Goal: Communication & Community: Answer question/provide support

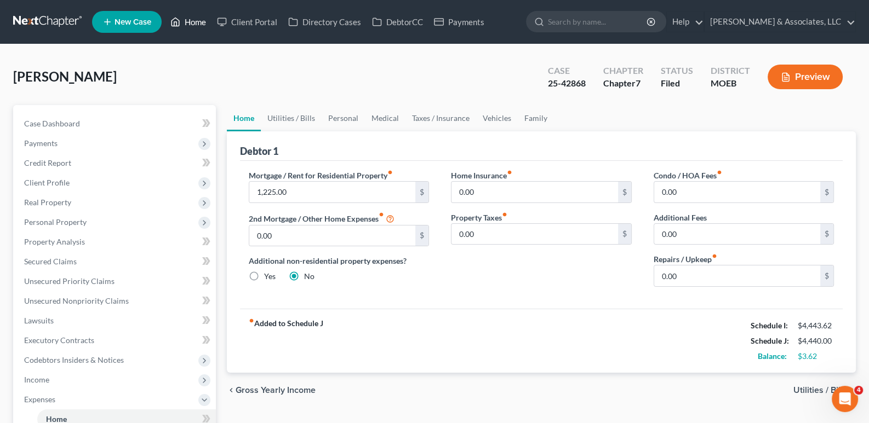
click at [200, 24] on link "Home" at bounding box center [188, 22] width 47 height 20
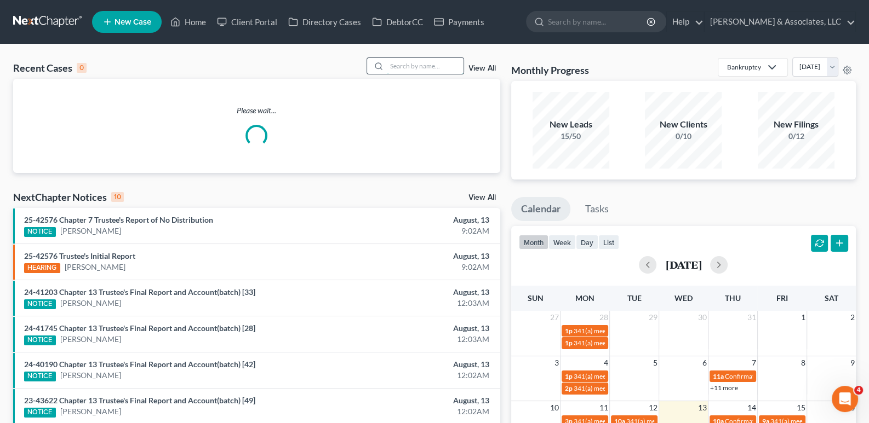
click at [446, 67] on input "search" at bounding box center [425, 66] width 77 height 16
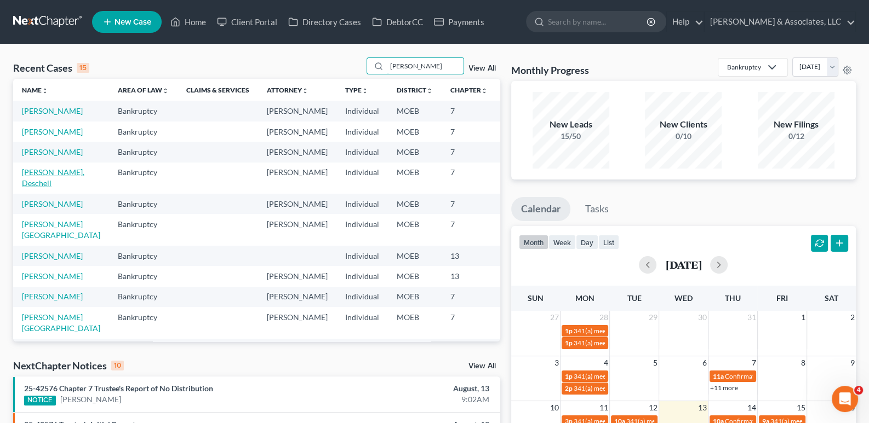
type input "[PERSON_NAME]"
click at [39, 188] on link "[PERSON_NAME], Deschell" at bounding box center [53, 178] width 62 height 20
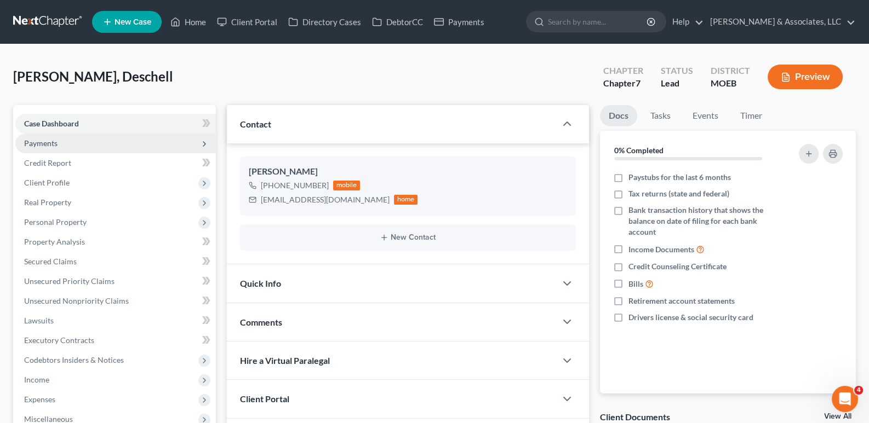
click at [53, 145] on span "Payments" at bounding box center [40, 143] width 33 height 9
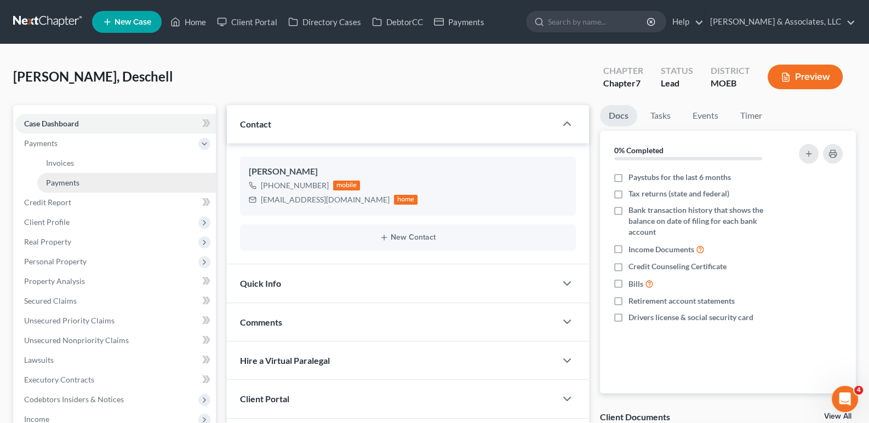
click at [72, 183] on span "Payments" at bounding box center [62, 182] width 33 height 9
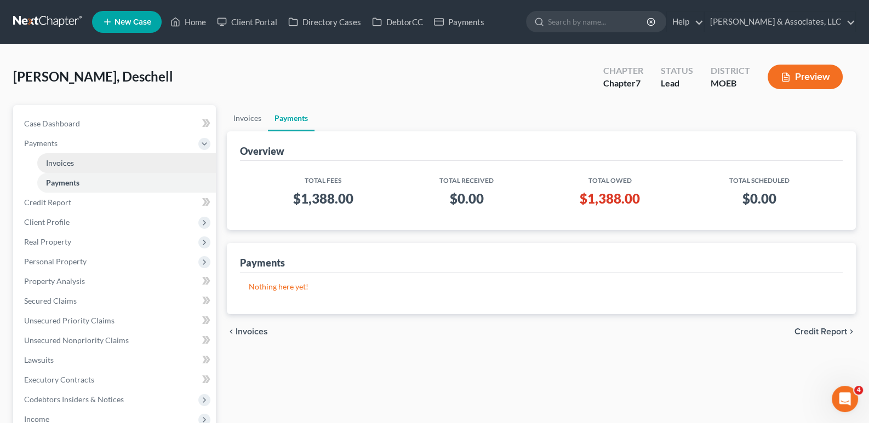
click at [70, 160] on span "Invoices" at bounding box center [60, 162] width 28 height 9
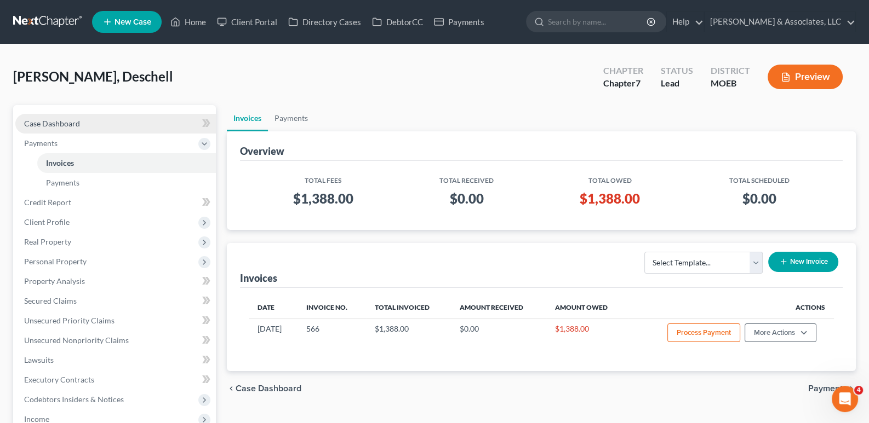
click at [58, 124] on span "Case Dashboard" at bounding box center [52, 123] width 56 height 9
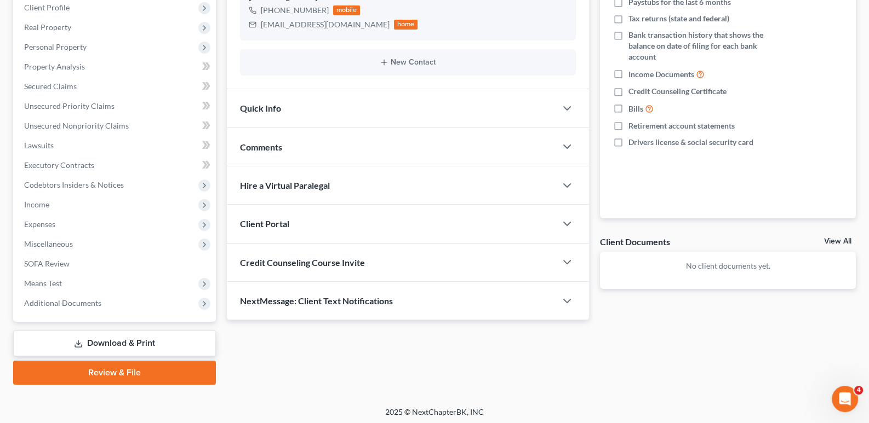
scroll to position [177, 0]
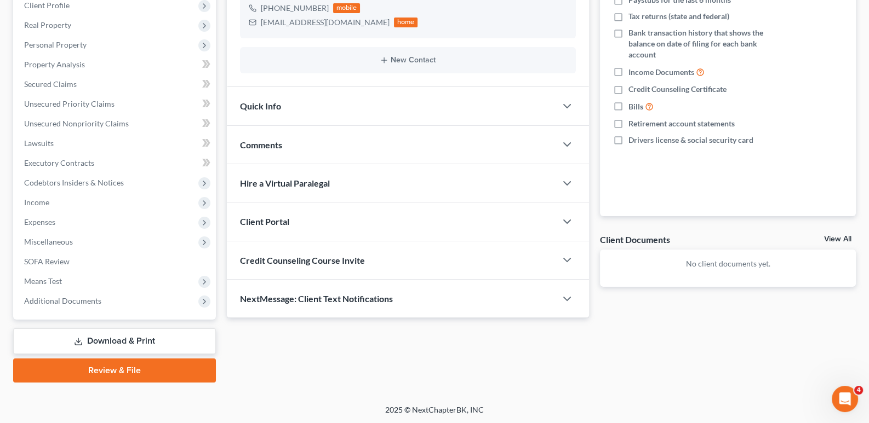
click at [270, 225] on span "Client Portal" at bounding box center [264, 221] width 49 height 10
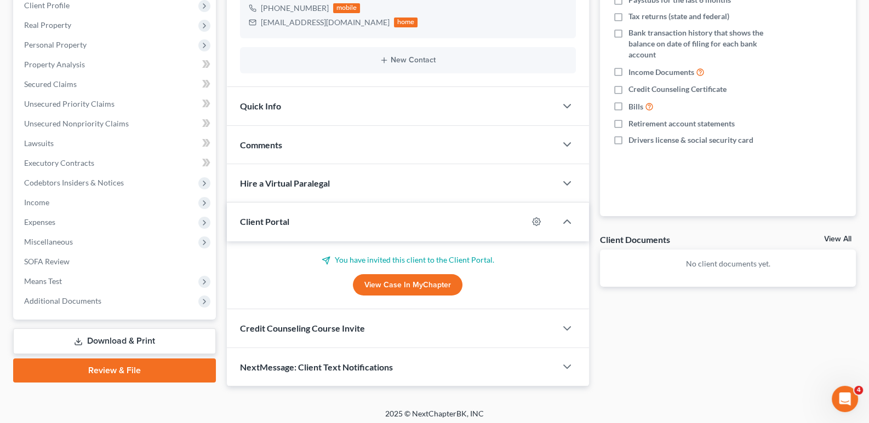
click at [271, 223] on span "Client Portal" at bounding box center [264, 221] width 49 height 10
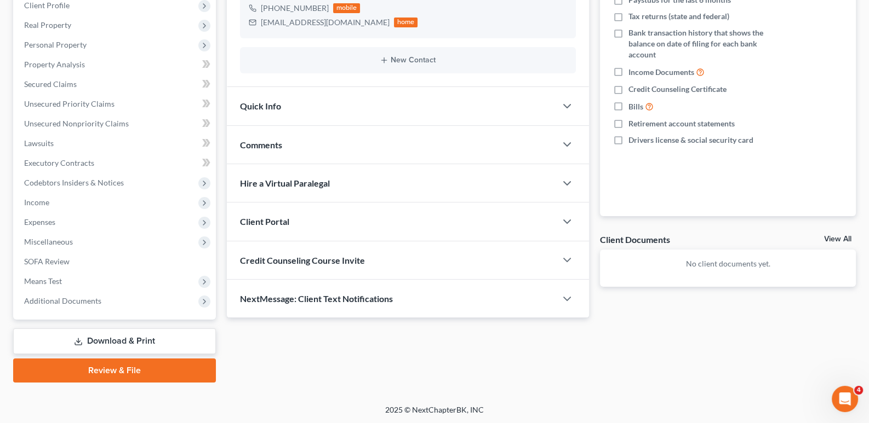
click at [282, 257] on span "Credit Counseling Course Invite" at bounding box center [302, 260] width 125 height 10
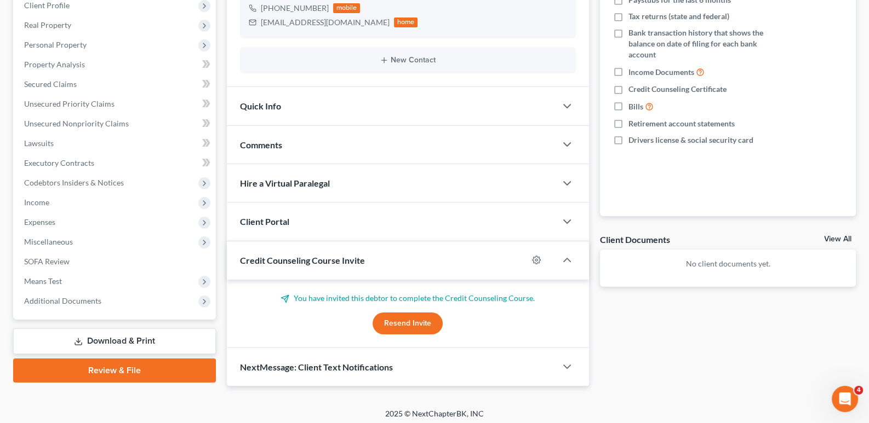
click at [282, 257] on span "Credit Counseling Course Invite" at bounding box center [302, 260] width 125 height 10
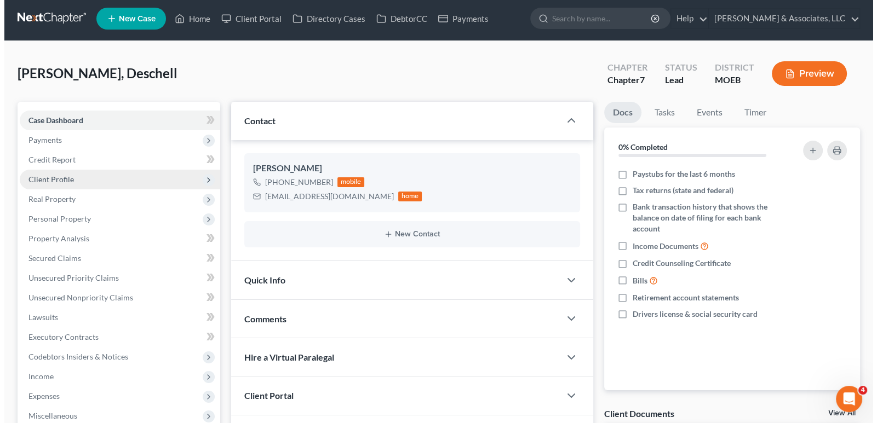
scroll to position [0, 0]
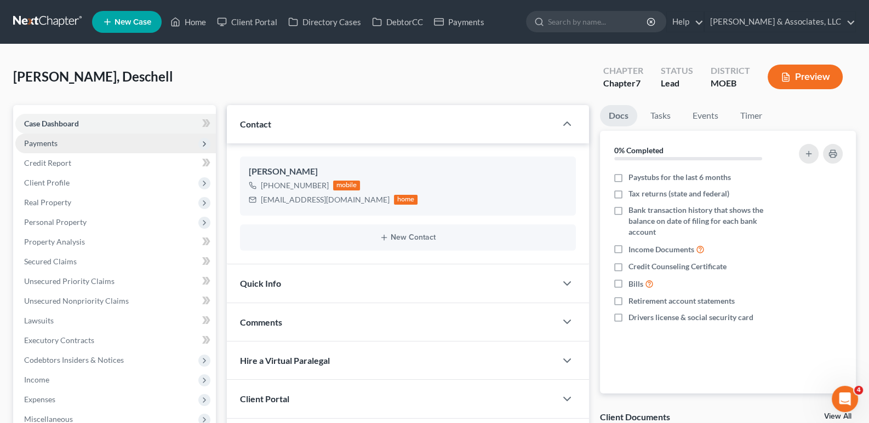
click at [53, 144] on span "Payments" at bounding box center [40, 143] width 33 height 9
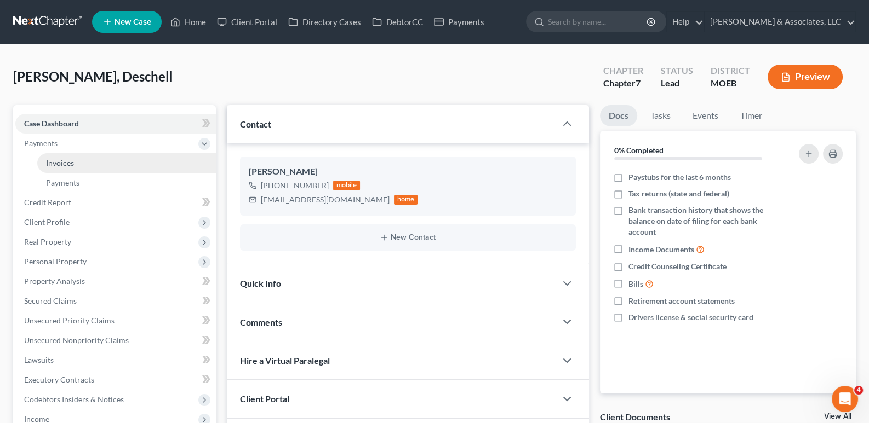
click at [58, 158] on span "Invoices" at bounding box center [60, 162] width 28 height 9
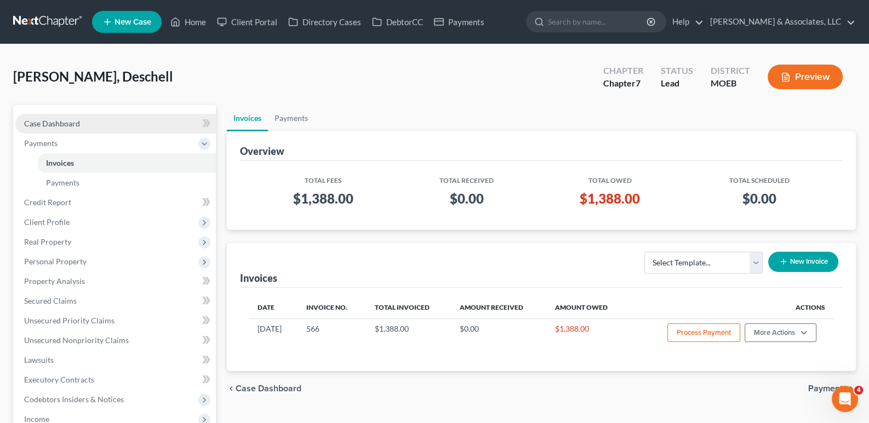
click at [55, 122] on span "Case Dashboard" at bounding box center [52, 123] width 56 height 9
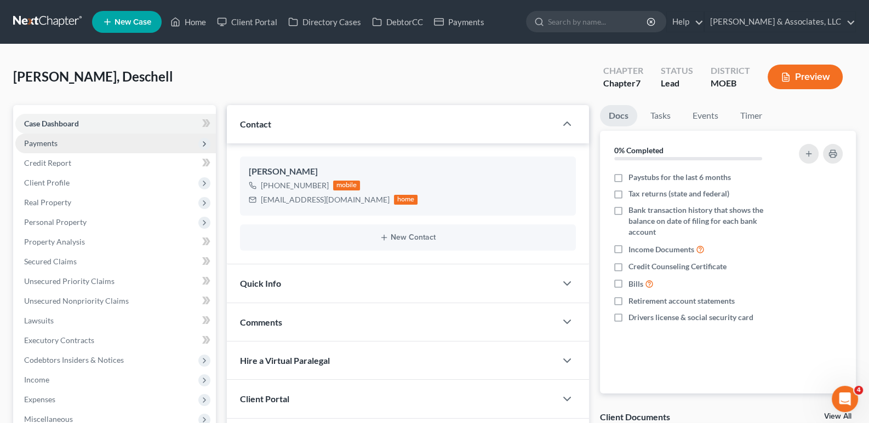
click at [43, 141] on span "Payments" at bounding box center [40, 143] width 33 height 9
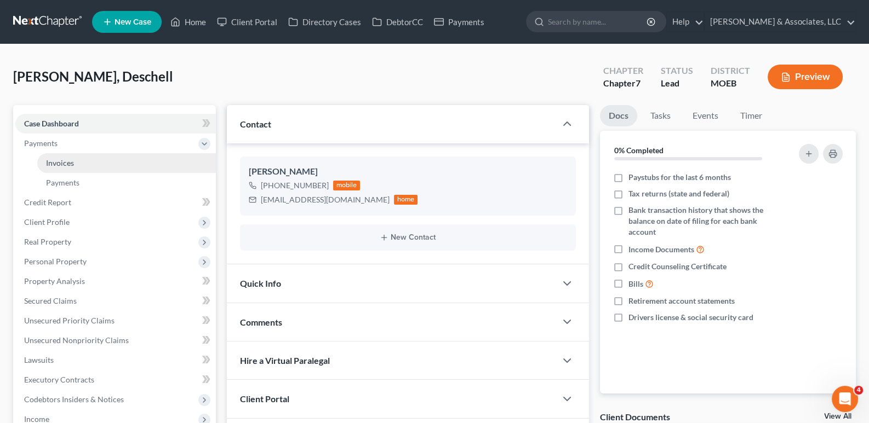
click at [57, 161] on span "Invoices" at bounding box center [60, 162] width 28 height 9
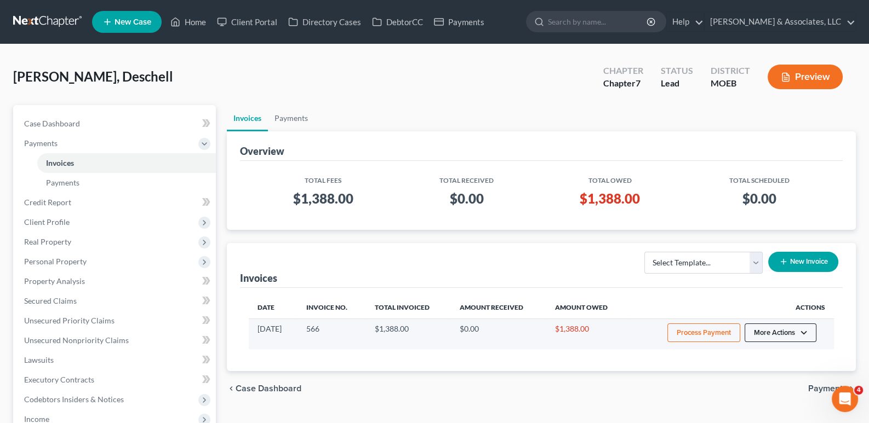
click at [797, 336] on button "More Actions" at bounding box center [780, 333] width 72 height 19
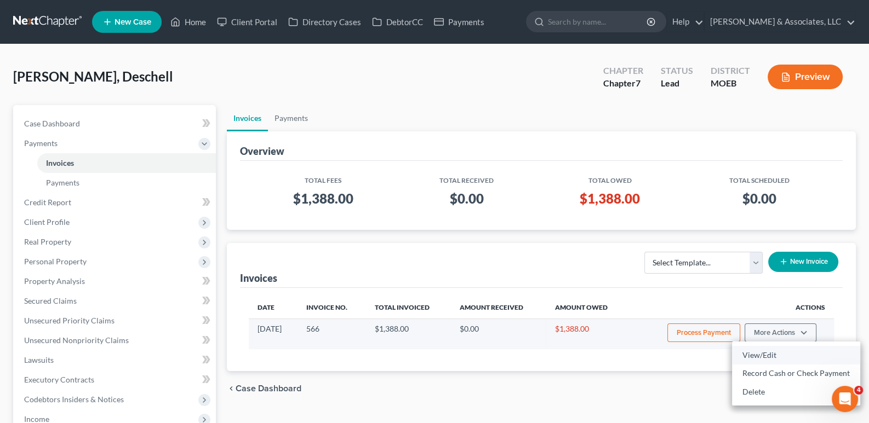
click at [760, 360] on link "View/Edit" at bounding box center [796, 355] width 128 height 19
select select "1"
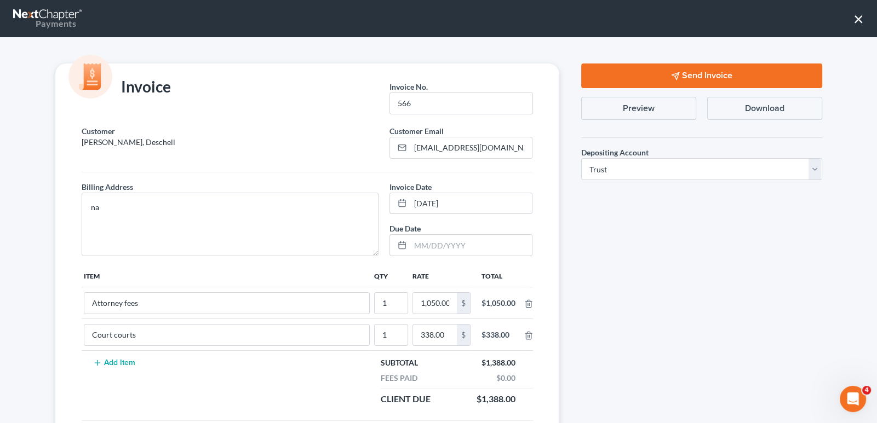
click at [723, 72] on button "Send Invoice" at bounding box center [701, 76] width 241 height 25
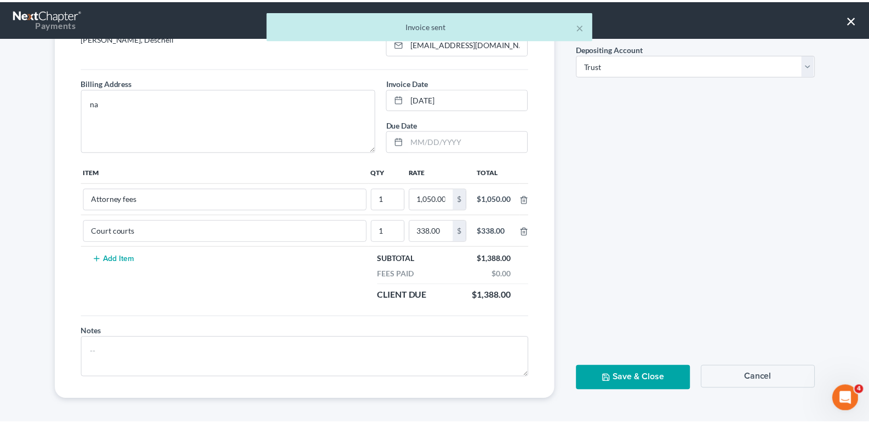
scroll to position [105, 0]
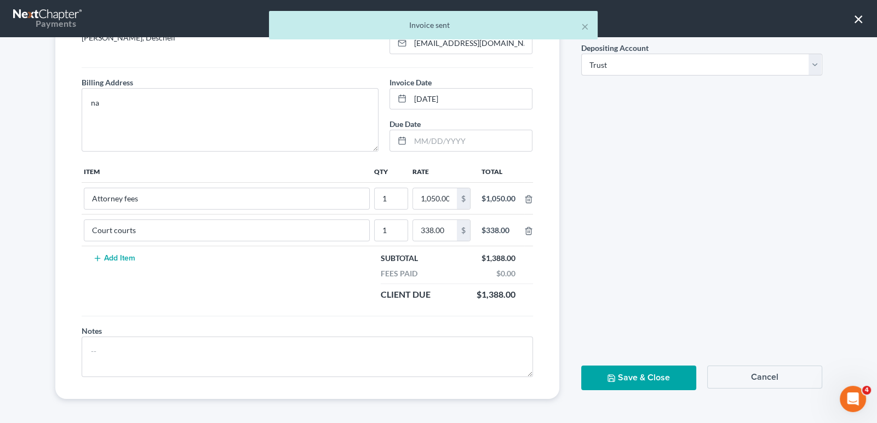
click at [629, 376] on button "Save & Close" at bounding box center [638, 378] width 115 height 25
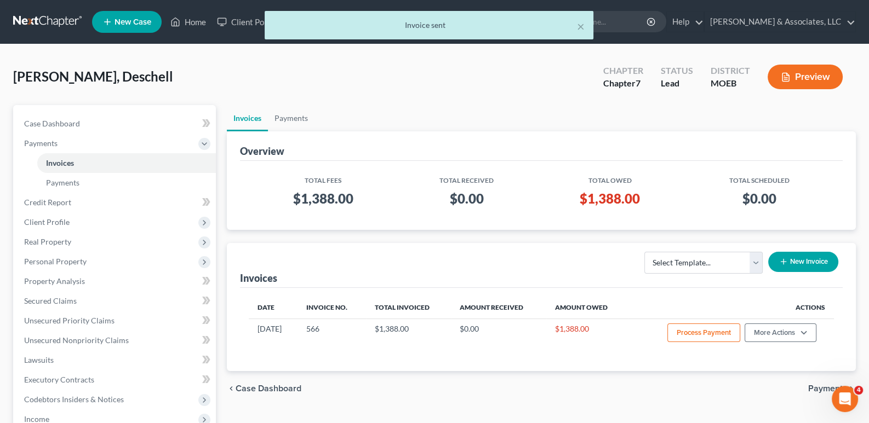
click at [236, 21] on div "× Invoice sent" at bounding box center [429, 28] width 869 height 34
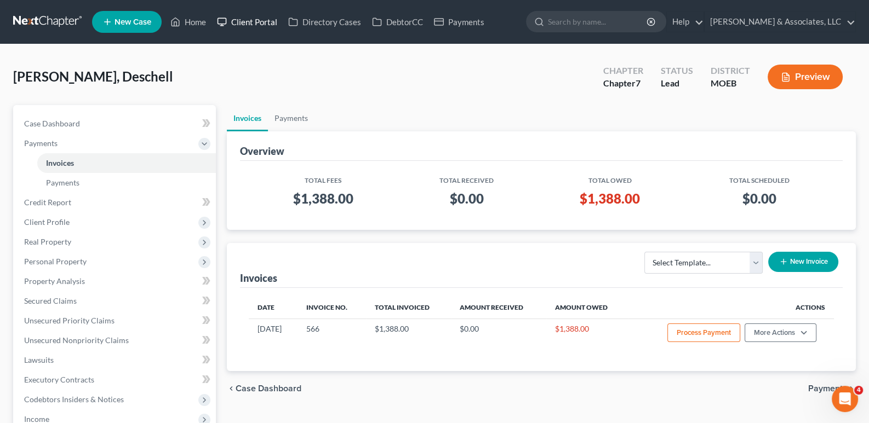
click at [236, 21] on link "Client Portal" at bounding box center [246, 22] width 71 height 20
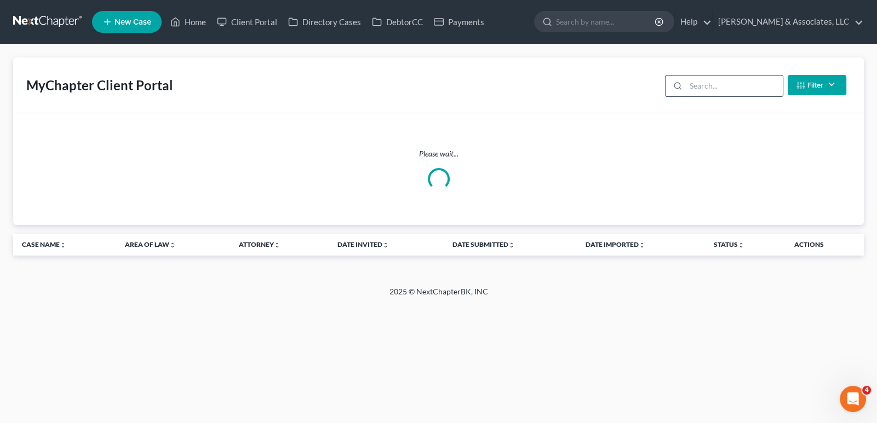
click at [712, 89] on input "search" at bounding box center [734, 86] width 97 height 21
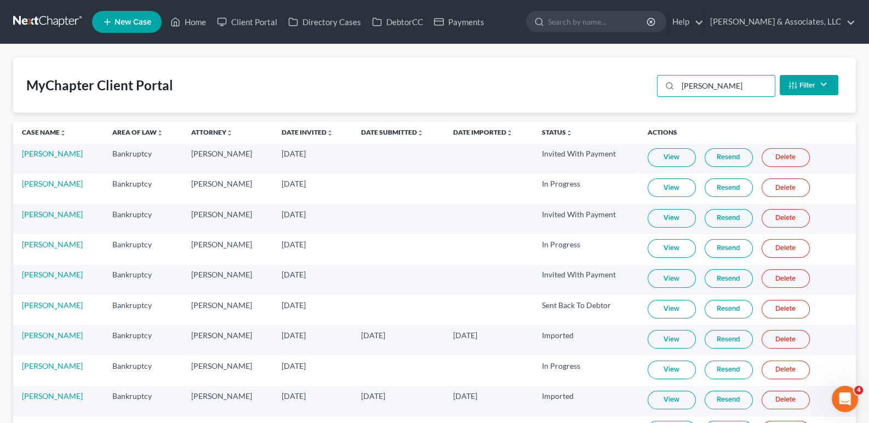
type input "[PERSON_NAME]"
click at [720, 217] on link "Resend" at bounding box center [728, 218] width 48 height 19
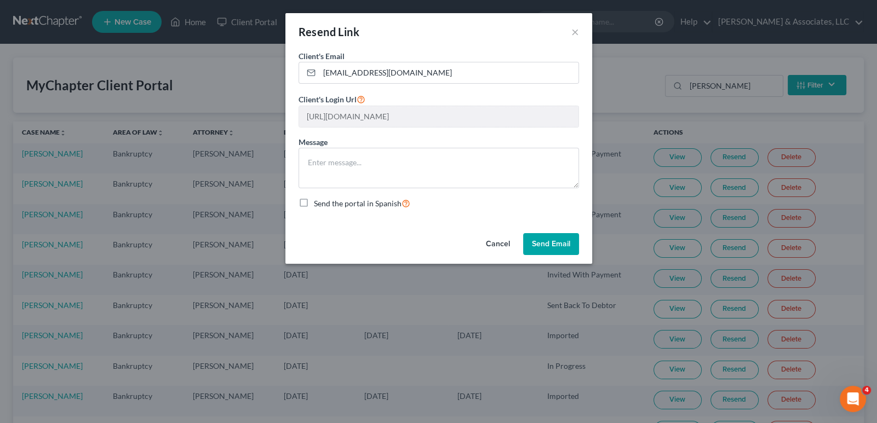
click at [496, 243] on button "Cancel" at bounding box center [498, 244] width 42 height 22
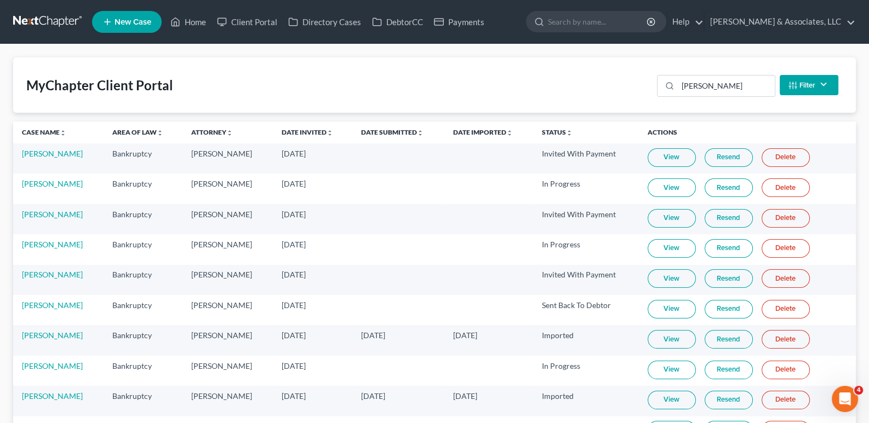
click at [657, 217] on link "View" at bounding box center [671, 218] width 48 height 19
click at [724, 215] on link "Resend" at bounding box center [728, 218] width 48 height 19
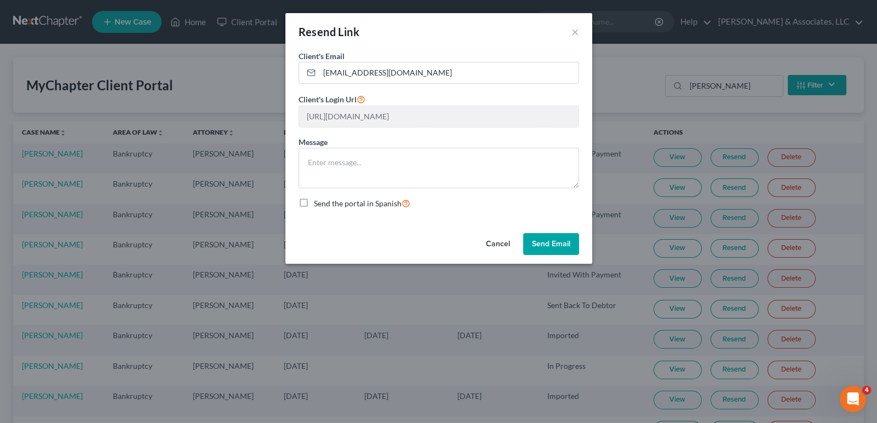
click at [546, 243] on button "Send Email" at bounding box center [551, 244] width 56 height 22
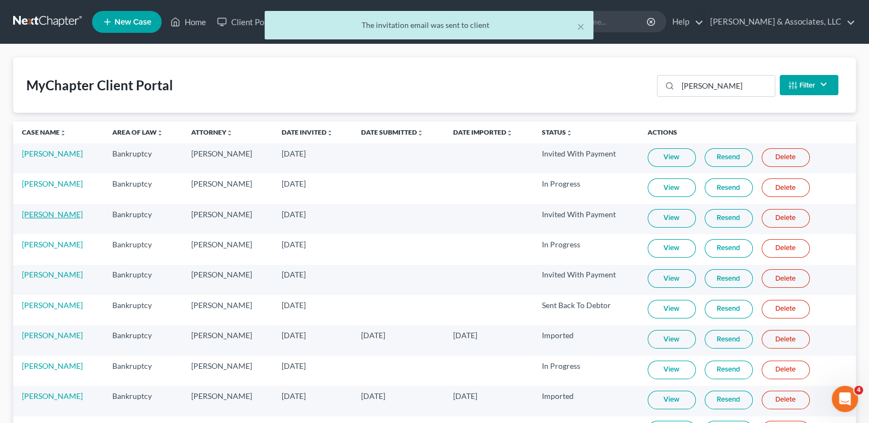
click at [60, 218] on link "[PERSON_NAME]" at bounding box center [52, 214] width 61 height 9
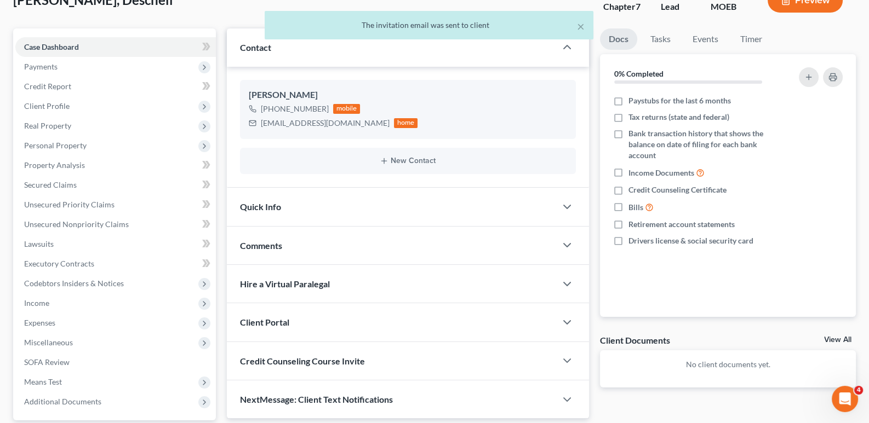
scroll to position [177, 0]
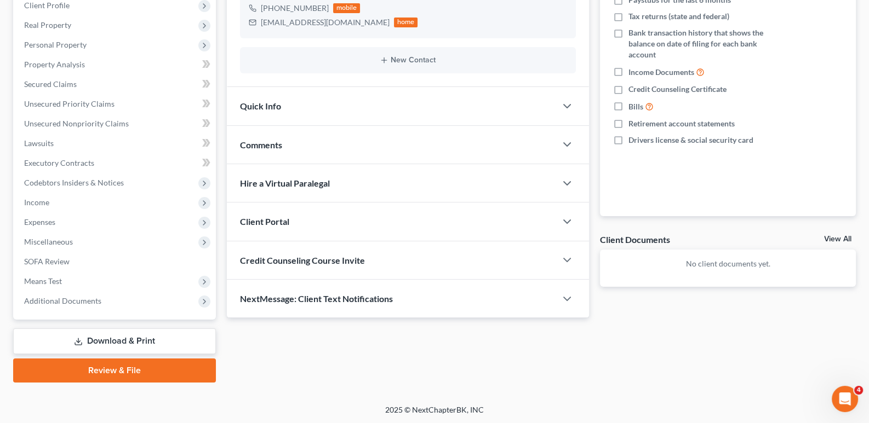
click at [416, 257] on div "Credit Counseling Course Invite" at bounding box center [392, 261] width 330 height 38
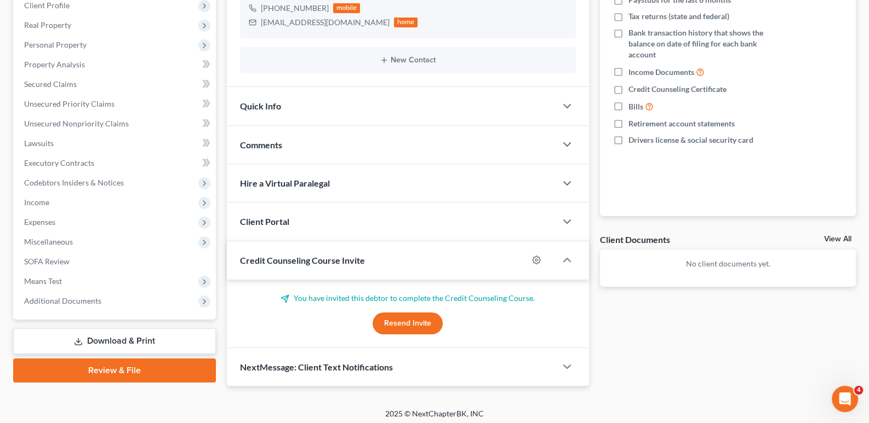
click at [404, 326] on button "Resend Invite" at bounding box center [407, 324] width 70 height 22
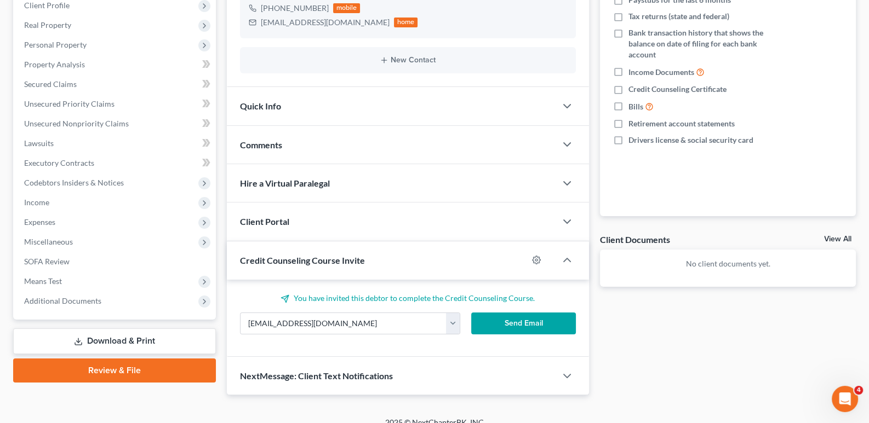
click at [506, 317] on button "Send Email" at bounding box center [523, 324] width 105 height 22
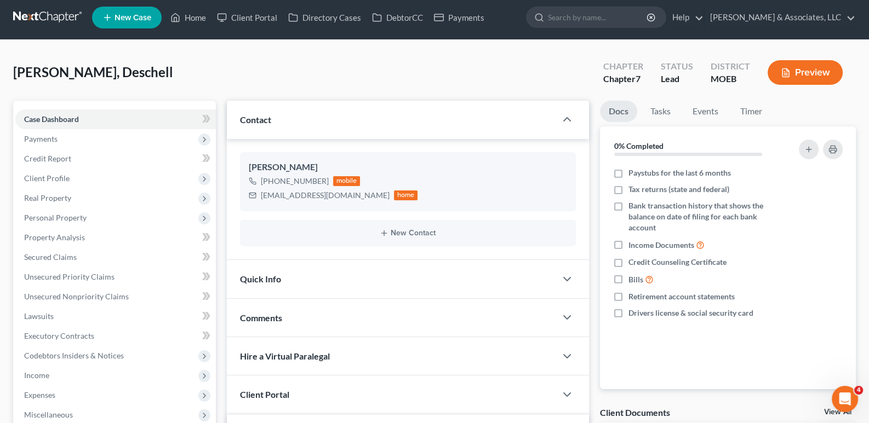
scroll to position [0, 0]
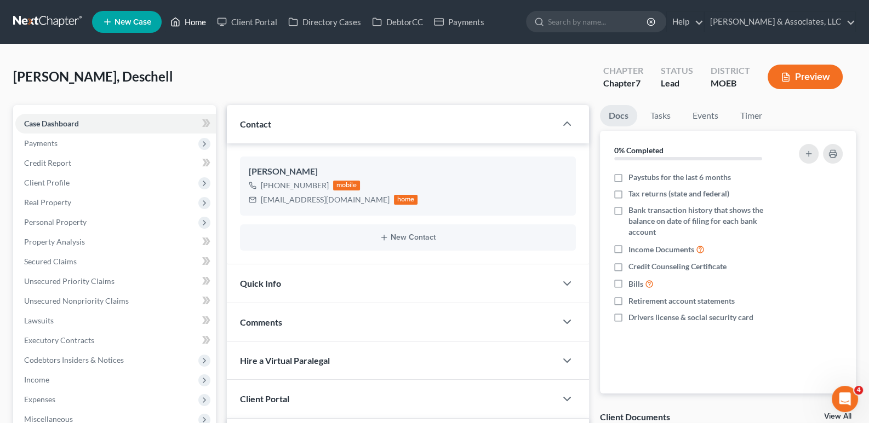
click at [194, 23] on link "Home" at bounding box center [188, 22] width 47 height 20
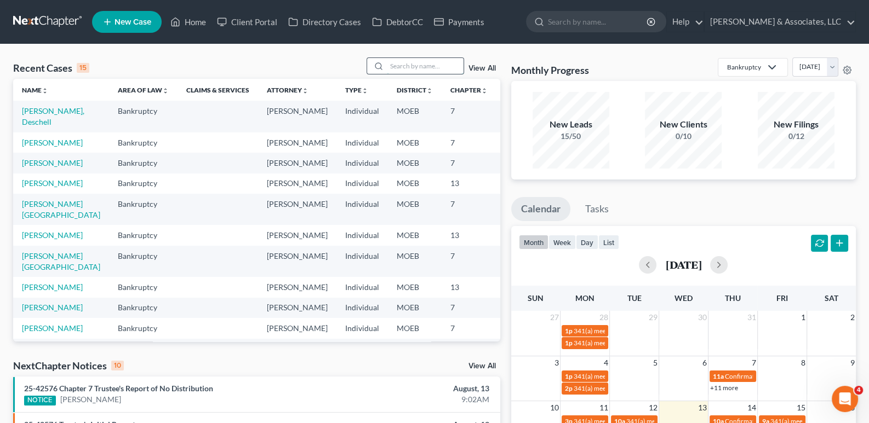
click at [433, 59] on input "search" at bounding box center [425, 66] width 77 height 16
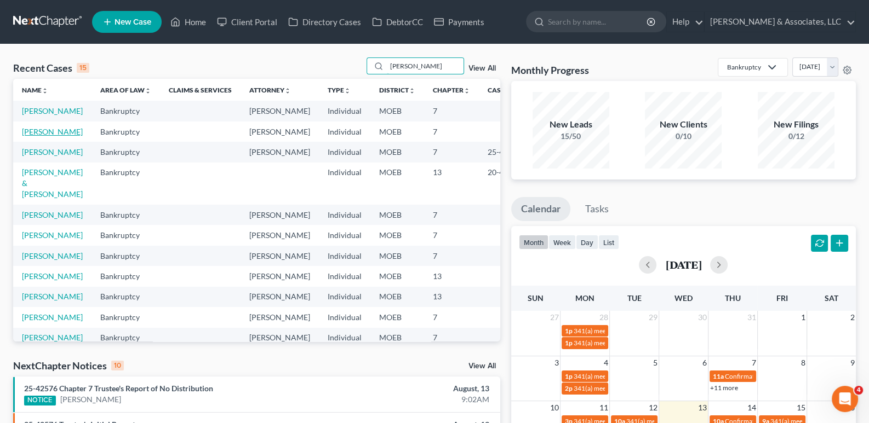
type input "[PERSON_NAME]"
click at [35, 136] on link "[PERSON_NAME]" at bounding box center [52, 131] width 61 height 9
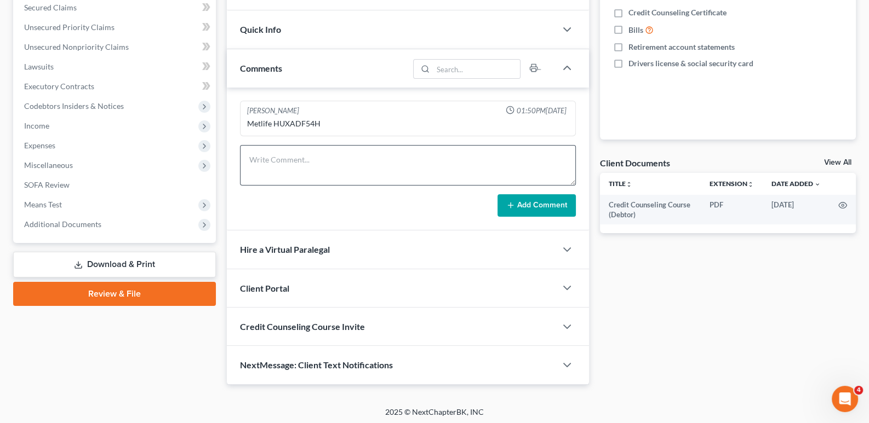
scroll to position [255, 0]
click at [268, 286] on span "Client Portal" at bounding box center [264, 288] width 49 height 10
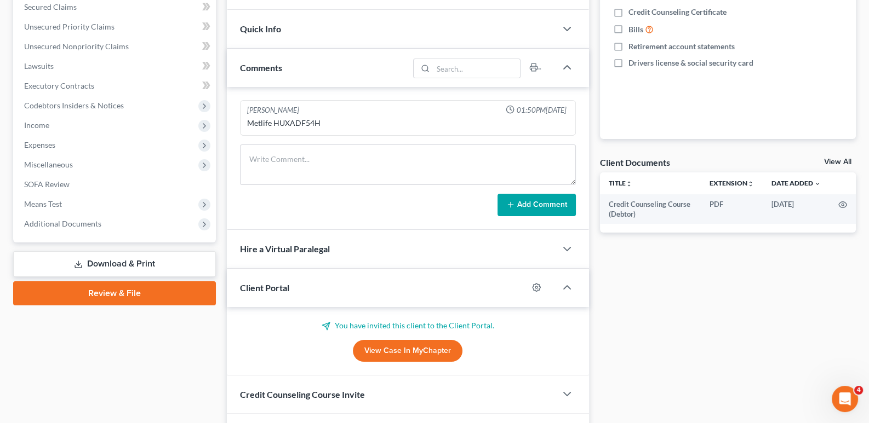
click at [274, 283] on span "Client Portal" at bounding box center [264, 288] width 49 height 10
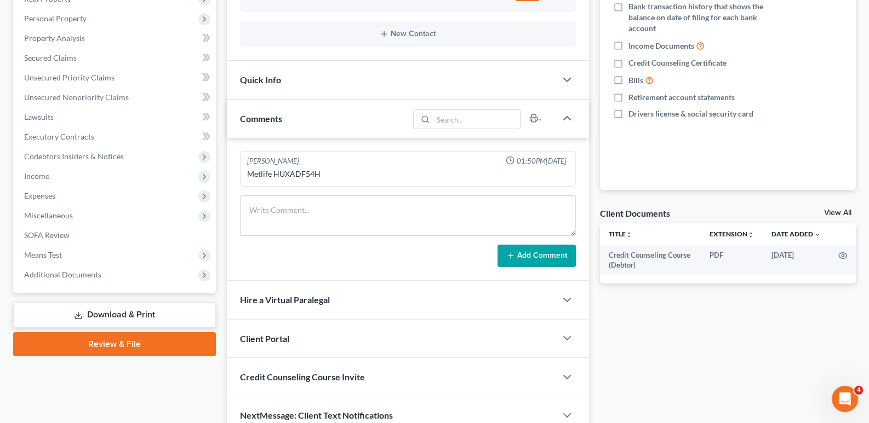
scroll to position [219, 0]
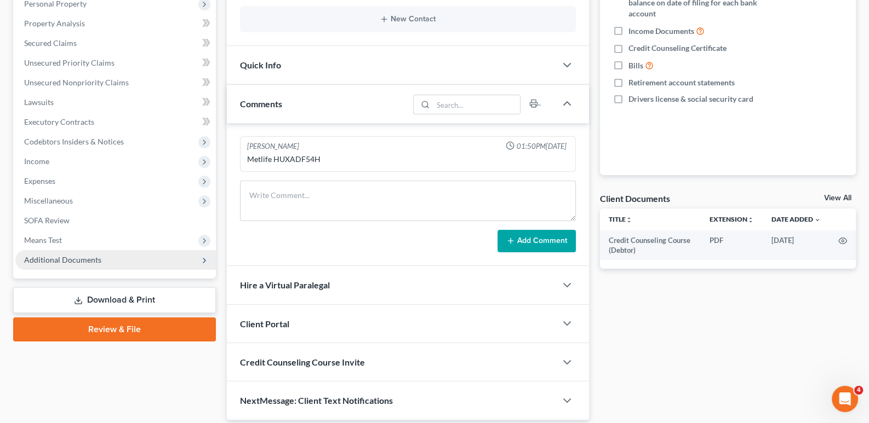
click at [68, 262] on span "Additional Documents" at bounding box center [62, 259] width 77 height 9
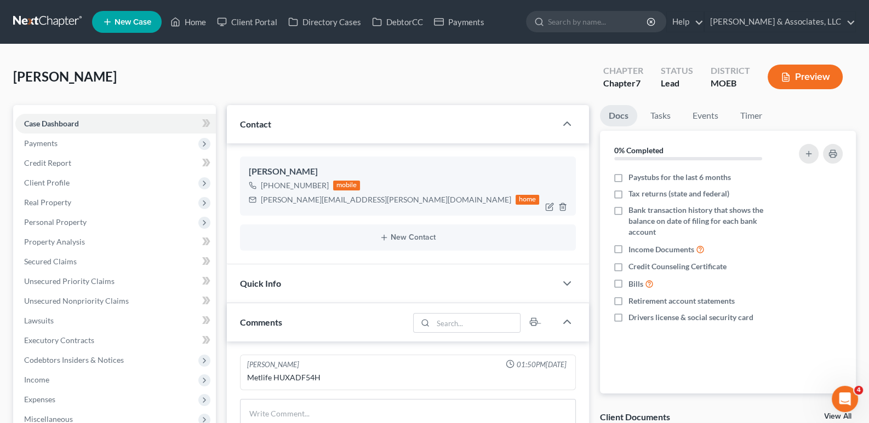
scroll to position [0, 0]
click at [402, 72] on div "[PERSON_NAME] Upgraded Chapter Chapter 7 Status Lead District MOEB Preview" at bounding box center [434, 82] width 842 height 48
click at [507, 62] on div "[PERSON_NAME] Upgraded Chapter Chapter 7 Status Lead District MOEB Preview" at bounding box center [434, 82] width 842 height 48
